Goal: Find specific fact: Find specific fact

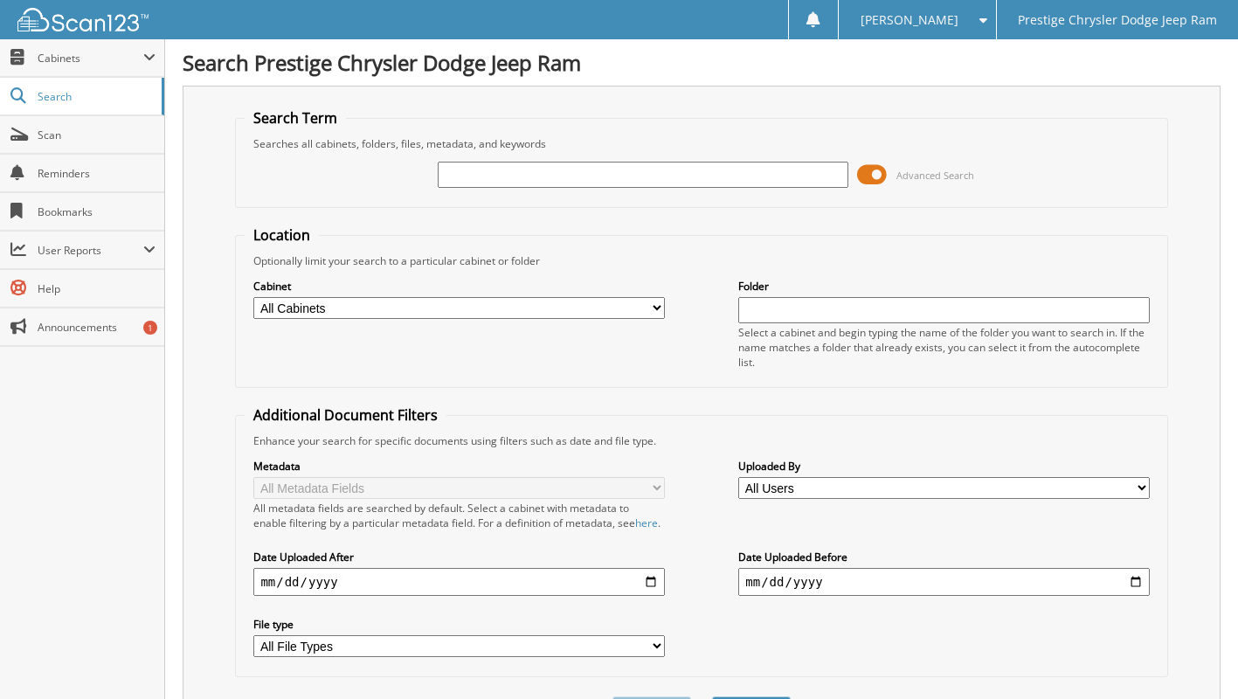
click at [869, 173] on span at bounding box center [872, 175] width 30 height 26
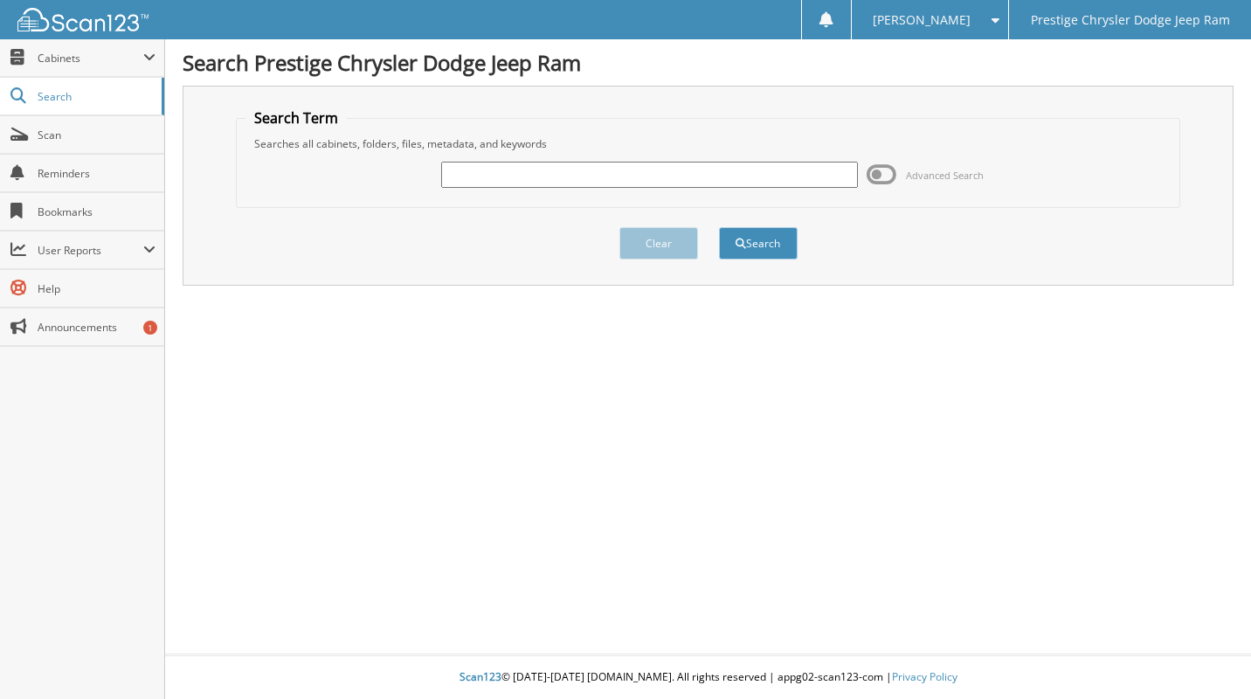
click at [746, 173] on input "text" at bounding box center [649, 175] width 416 height 26
paste input "6179574"
type input "6179574"
click at [754, 236] on button "Search" at bounding box center [758, 243] width 79 height 32
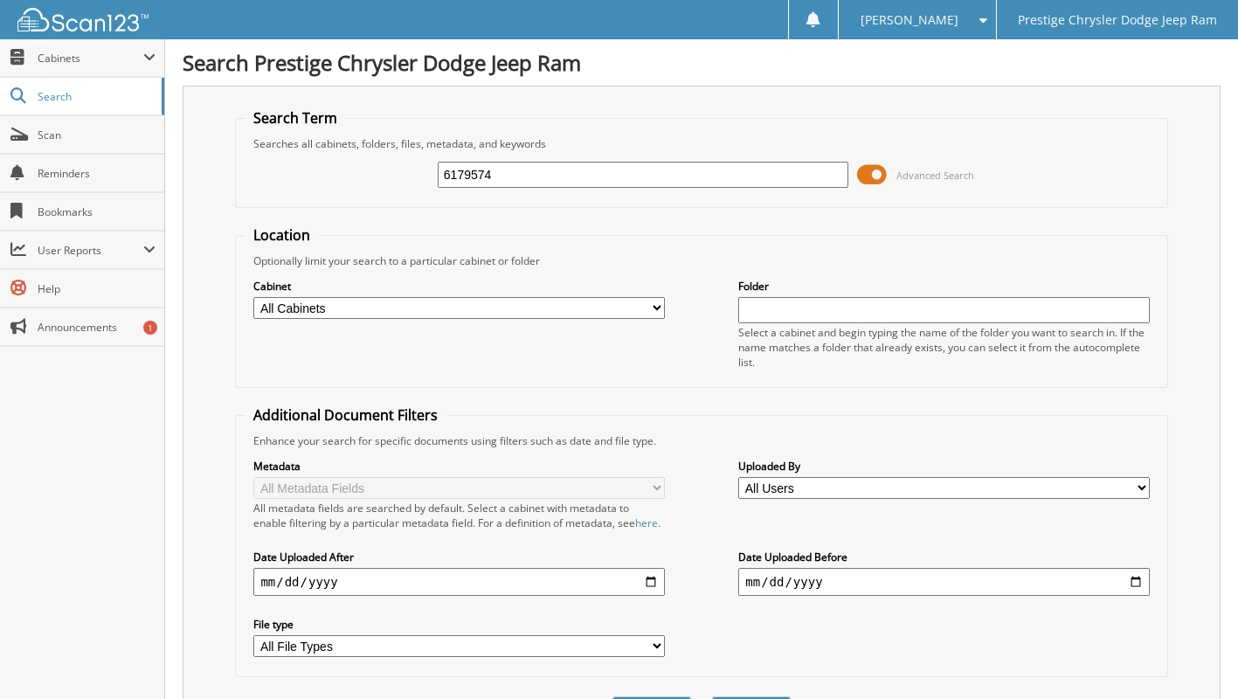
click at [874, 170] on span at bounding box center [872, 175] width 30 height 26
